Goal: Navigation & Orientation: Find specific page/section

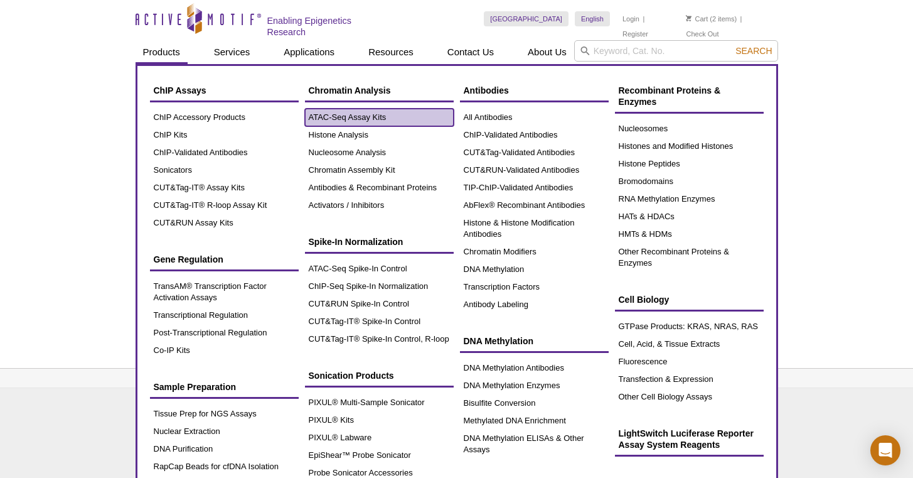
click at [350, 121] on link "ATAC-Seq Assay Kits" at bounding box center [379, 118] width 149 height 18
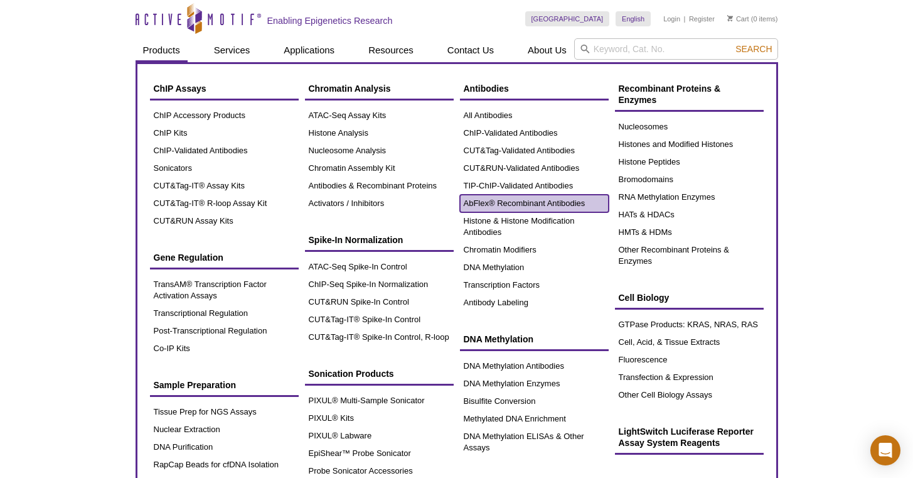
click at [534, 197] on link "AbFlex® Recombinant Antibodies" at bounding box center [534, 204] width 149 height 18
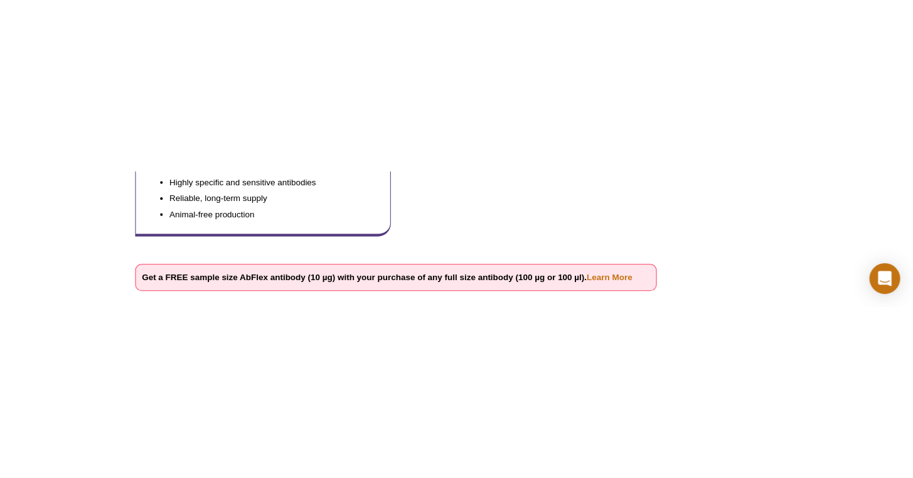
scroll to position [335, 0]
